Goal: Transaction & Acquisition: Download file/media

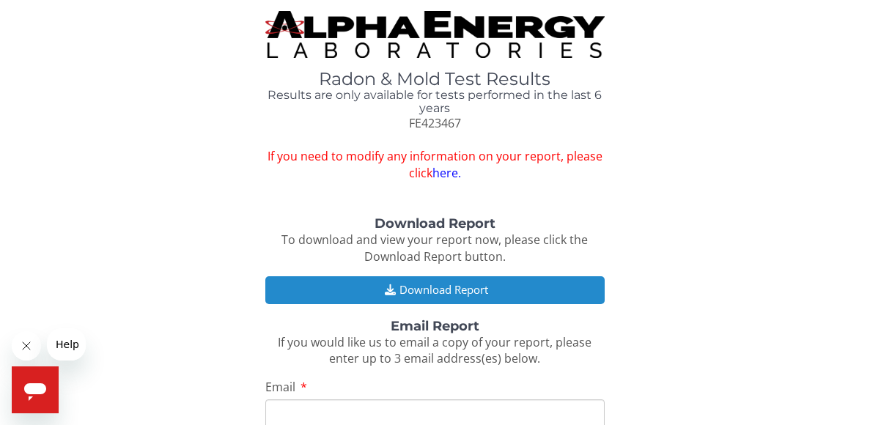
click at [460, 292] on button "Download Report" at bounding box center [434, 289] width 339 height 27
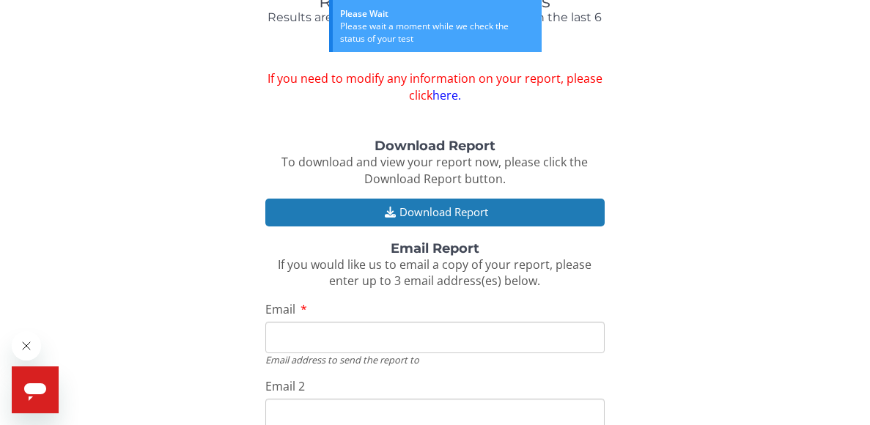
scroll to position [78, 0]
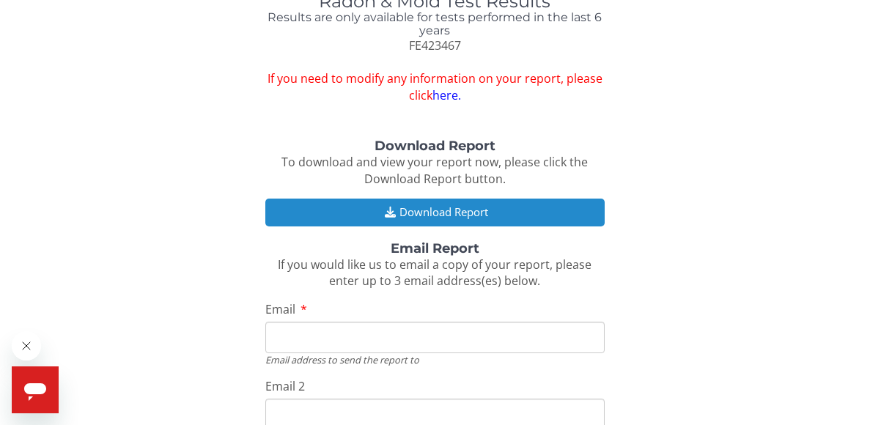
click at [446, 212] on button "Download Report" at bounding box center [434, 212] width 339 height 27
